Goal: Task Accomplishment & Management: Use online tool/utility

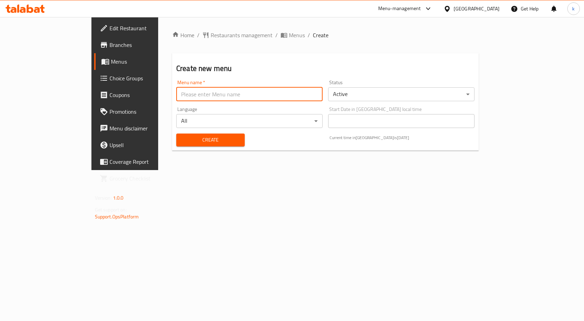
click at [229, 99] on input "text" at bounding box center [249, 94] width 146 height 14
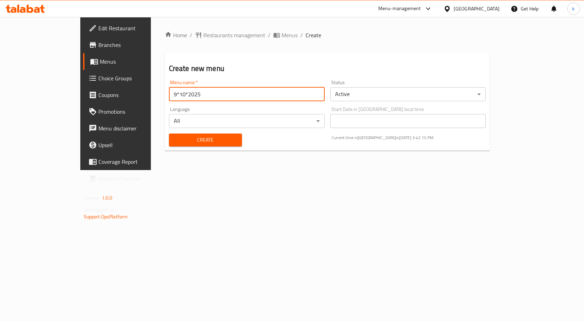
type input "9*10*2025"
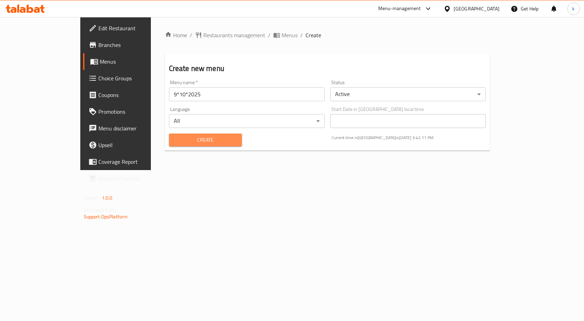
click at [195, 138] on span "Create" at bounding box center [205, 140] width 62 height 9
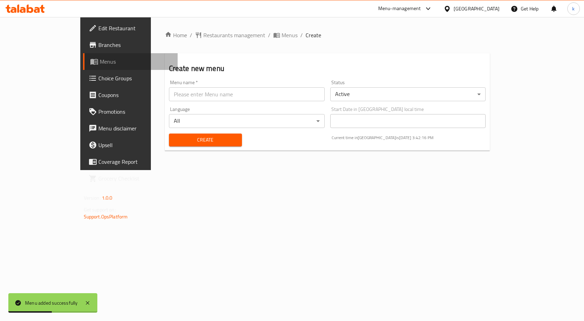
click at [100, 59] on span "Menus" at bounding box center [136, 61] width 73 height 8
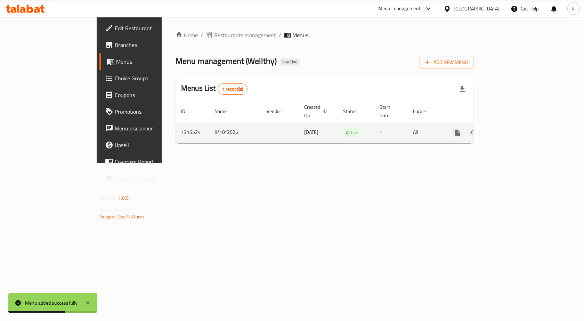
click at [511, 128] on icon "enhanced table" at bounding box center [507, 132] width 8 height 8
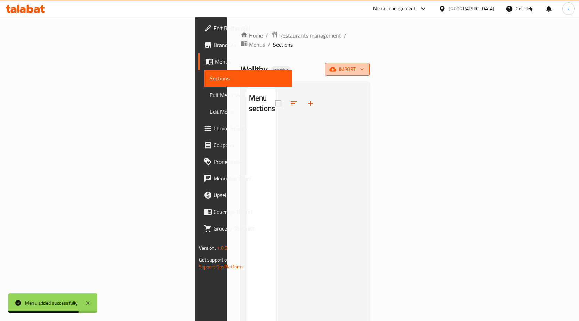
click at [369, 65] on button "import" at bounding box center [347, 69] width 44 height 13
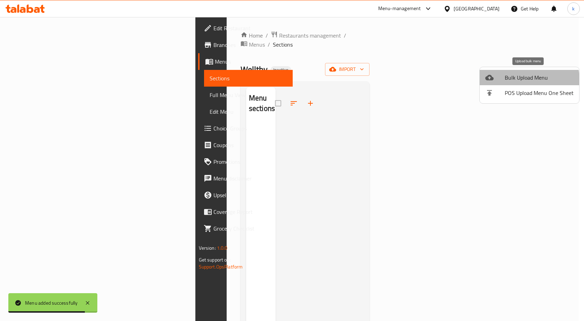
click at [525, 80] on span "Bulk Upload Menu" at bounding box center [539, 77] width 69 height 8
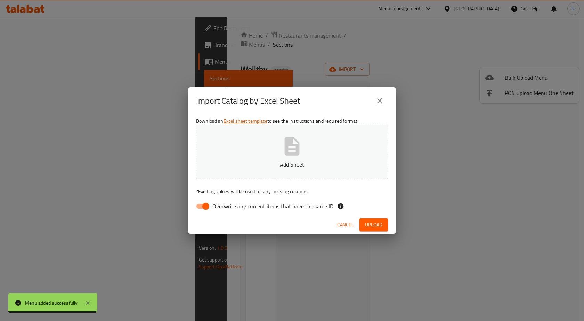
click at [205, 205] on input "Overwrite any current items that have the same ID." at bounding box center [206, 205] width 40 height 13
checkbox input "false"
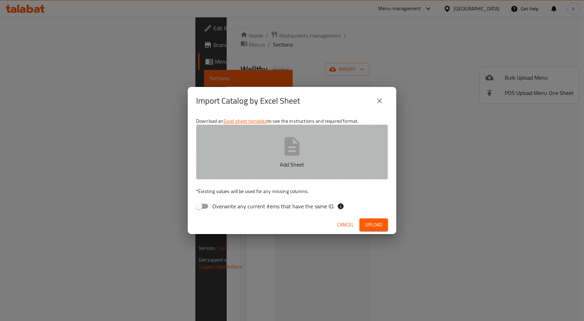
click at [293, 158] on button "Add Sheet" at bounding box center [292, 151] width 192 height 55
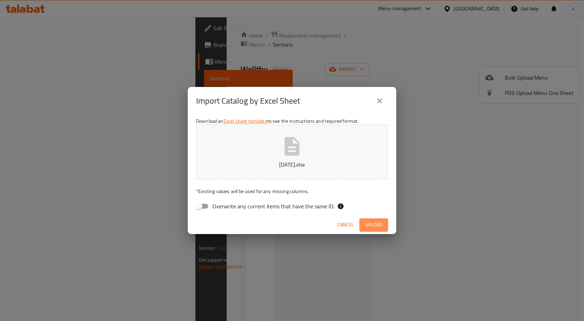
click at [378, 221] on span "Upload" at bounding box center [373, 224] width 17 height 9
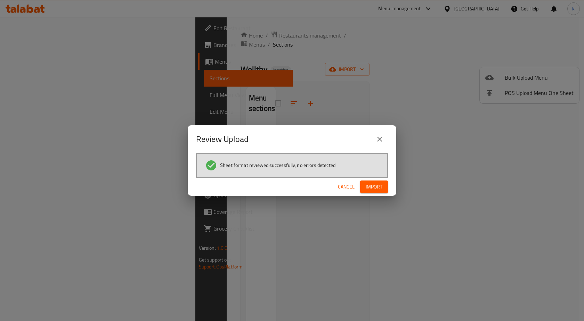
click at [367, 188] on span "Import" at bounding box center [374, 186] width 17 height 9
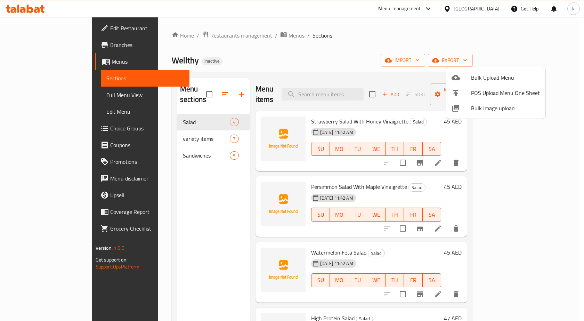
click at [40, 95] on div at bounding box center [292, 160] width 584 height 321
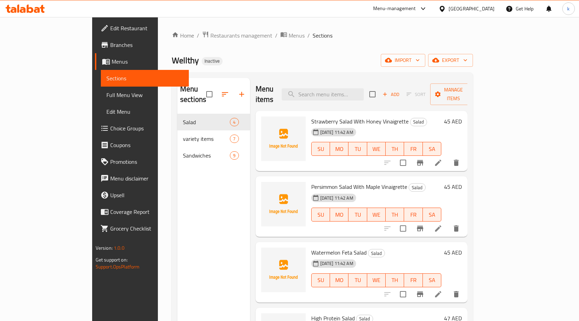
click at [106, 93] on span "Full Menu View" at bounding box center [144, 95] width 77 height 8
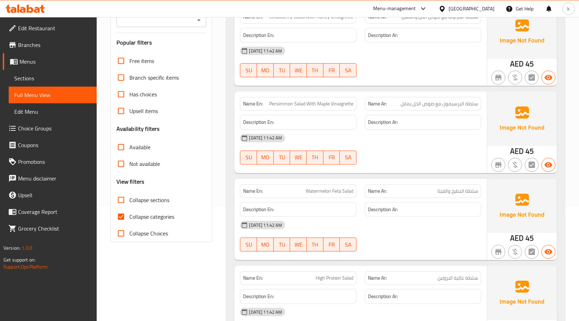
scroll to position [174, 0]
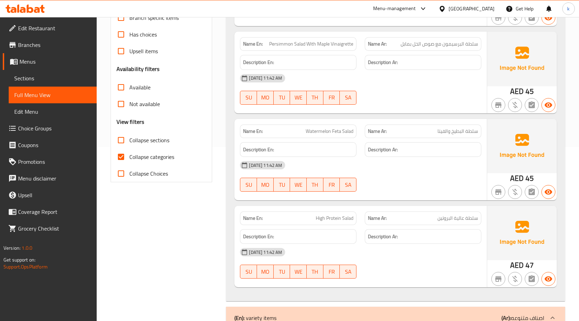
click at [148, 158] on span "Collapse categories" at bounding box center [151, 157] width 45 height 8
click at [129, 158] on input "Collapse categories" at bounding box center [121, 156] width 17 height 17
checkbox input "false"
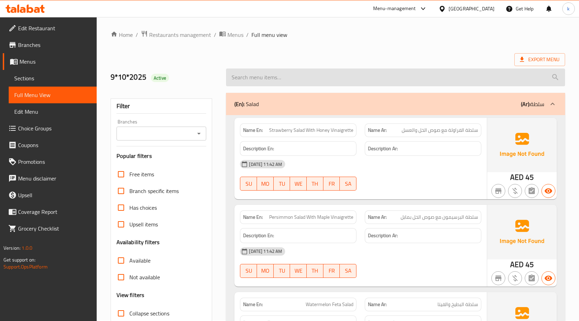
scroll to position [0, 0]
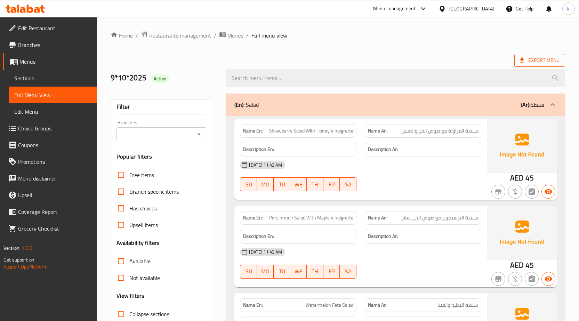
click at [533, 60] on span "Export Menu" at bounding box center [540, 60] width 40 height 9
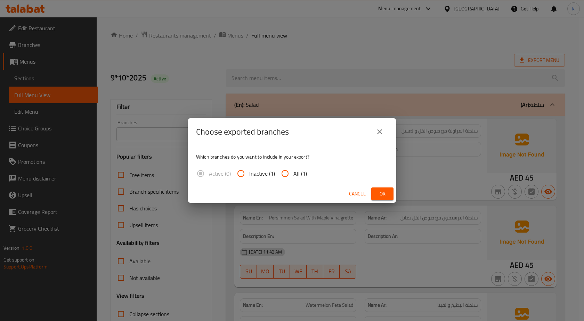
click at [291, 174] on input "All (1)" at bounding box center [285, 173] width 17 height 17
radio input "true"
click at [385, 194] on span "Ok" at bounding box center [382, 193] width 11 height 9
